Goal: Information Seeking & Learning: Check status

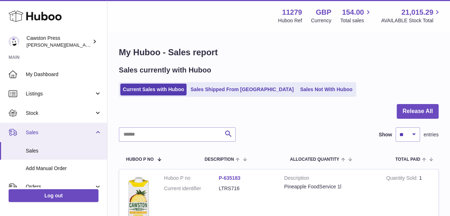
click at [54, 129] on span "Sales" at bounding box center [60, 132] width 68 height 7
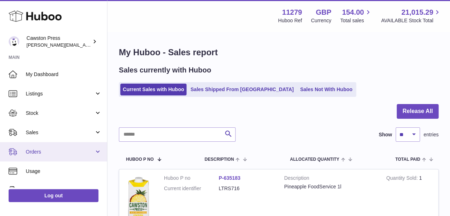
click at [54, 148] on link "Orders" at bounding box center [53, 151] width 107 height 19
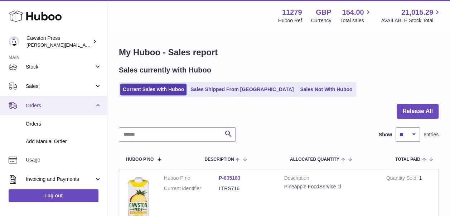
scroll to position [47, 0]
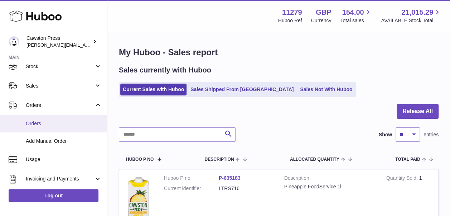
click at [45, 126] on span "Orders" at bounding box center [64, 123] width 76 height 7
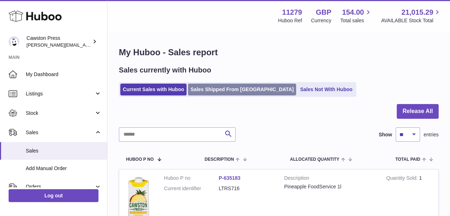
click at [202, 90] on link "Sales Shipped From [GEOGRAPHIC_DATA]" at bounding box center [242, 89] width 108 height 12
click at [235, 85] on link "Sales Shipped From [GEOGRAPHIC_DATA]" at bounding box center [242, 89] width 108 height 12
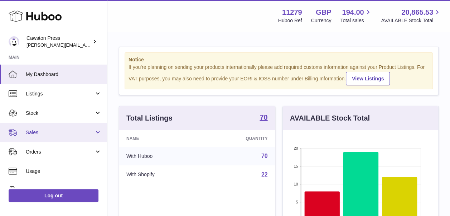
click at [50, 130] on span "Sales" at bounding box center [60, 132] width 68 height 7
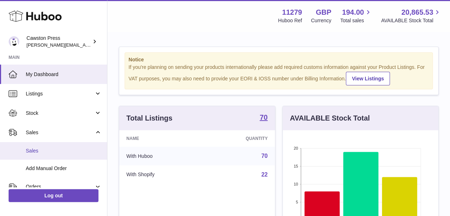
click at [45, 153] on span "Sales" at bounding box center [64, 150] width 76 height 7
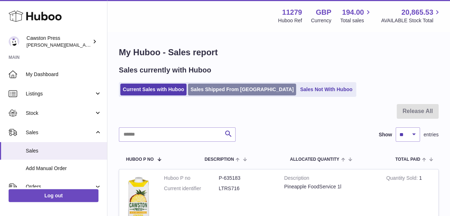
click at [198, 90] on link "Sales Shipped From [GEOGRAPHIC_DATA]" at bounding box center [242, 89] width 108 height 12
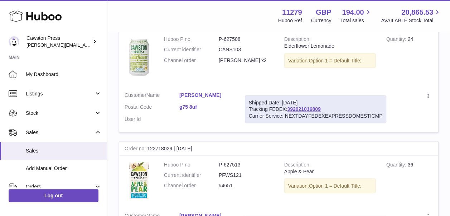
scroll to position [623, 0]
